Goal: Transaction & Acquisition: Purchase product/service

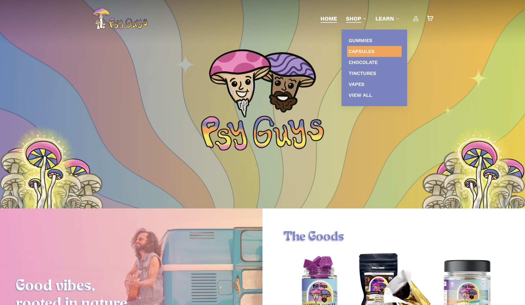
click at [360, 51] on span "Capsules" at bounding box center [362, 51] width 26 height 6
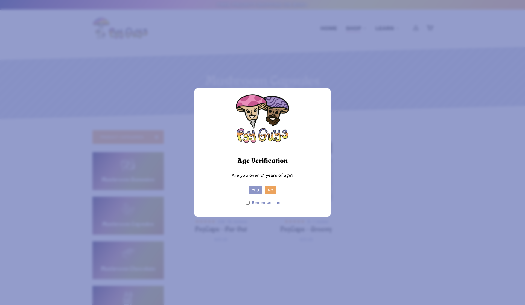
click at [256, 190] on button "Yes" at bounding box center [255, 190] width 13 height 8
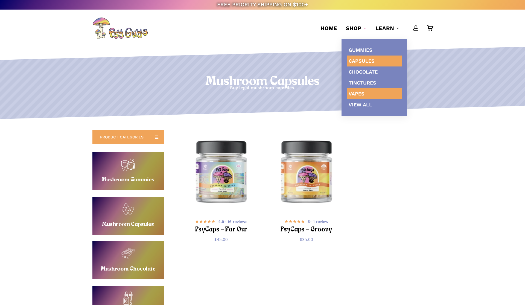
click at [367, 98] on link "Vapes" at bounding box center [374, 93] width 55 height 11
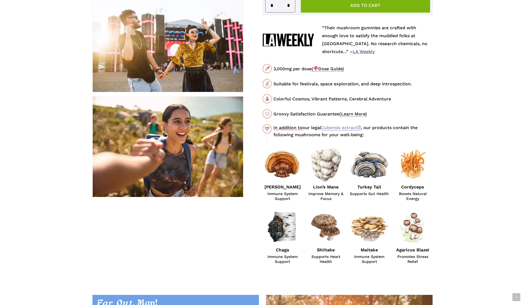
scroll to position [254, 0]
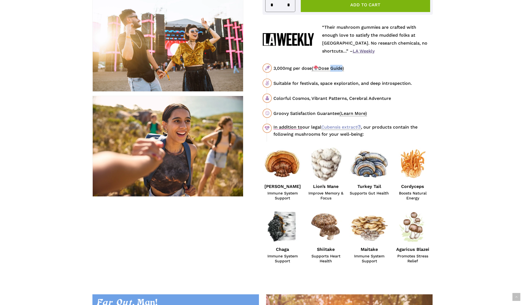
click at [334, 68] on span "( Dose Guide)" at bounding box center [328, 68] width 32 height 5
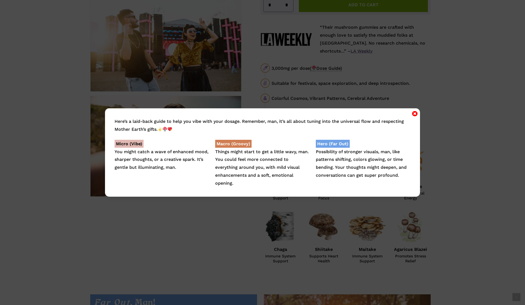
click at [461, 76] on div "Here’s a laid-back guide to help you vibe with your dosage. Remember, man, it’s…" at bounding box center [262, 152] width 525 height 305
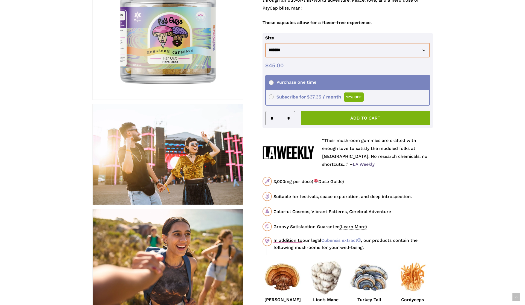
scroll to position [141, 0]
